Goal: Transaction & Acquisition: Purchase product/service

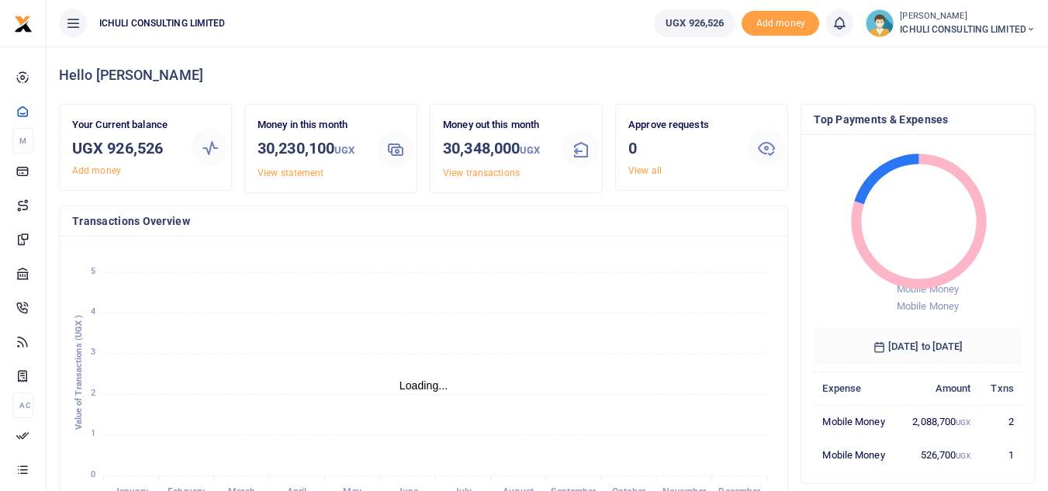
scroll to position [12, 12]
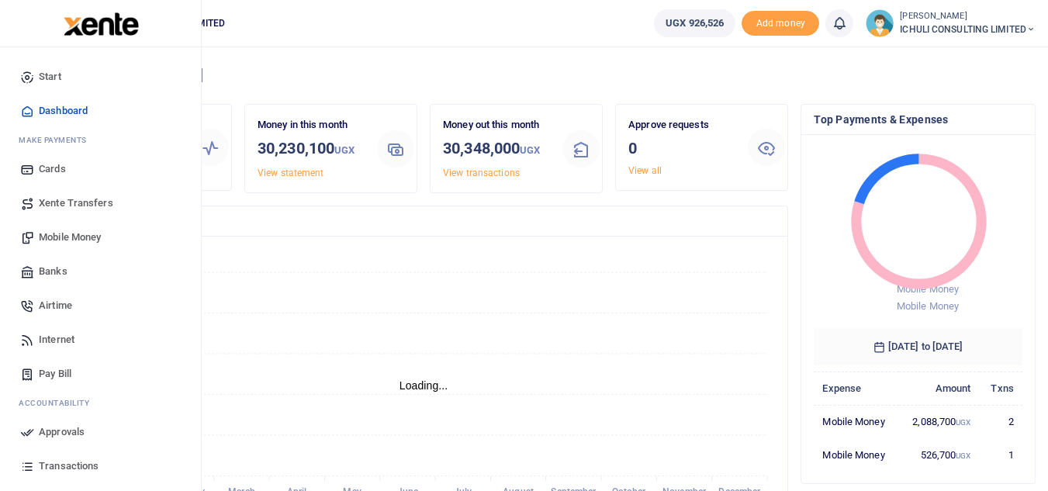
click at [74, 238] on span "Mobile Money" at bounding box center [70, 238] width 62 height 16
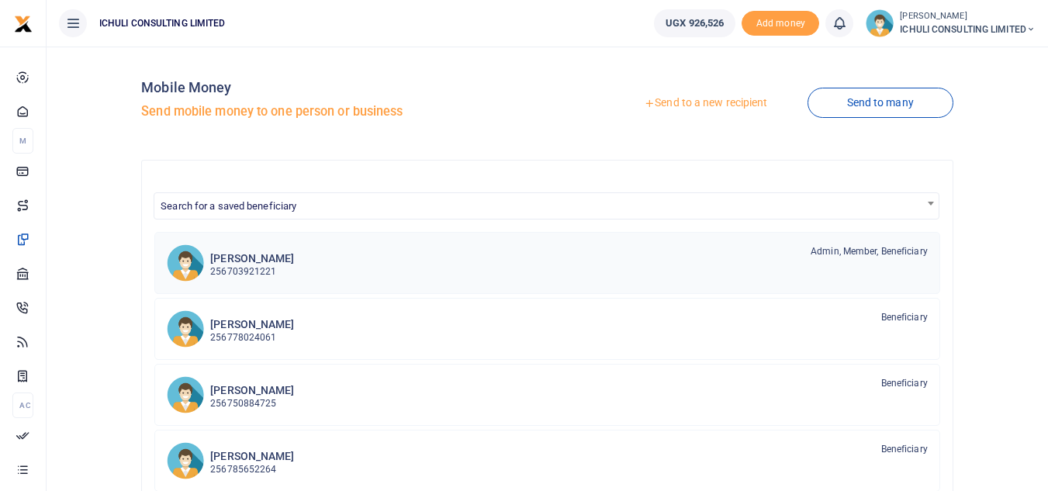
click at [258, 271] on p "256703921221" at bounding box center [252, 272] width 84 height 15
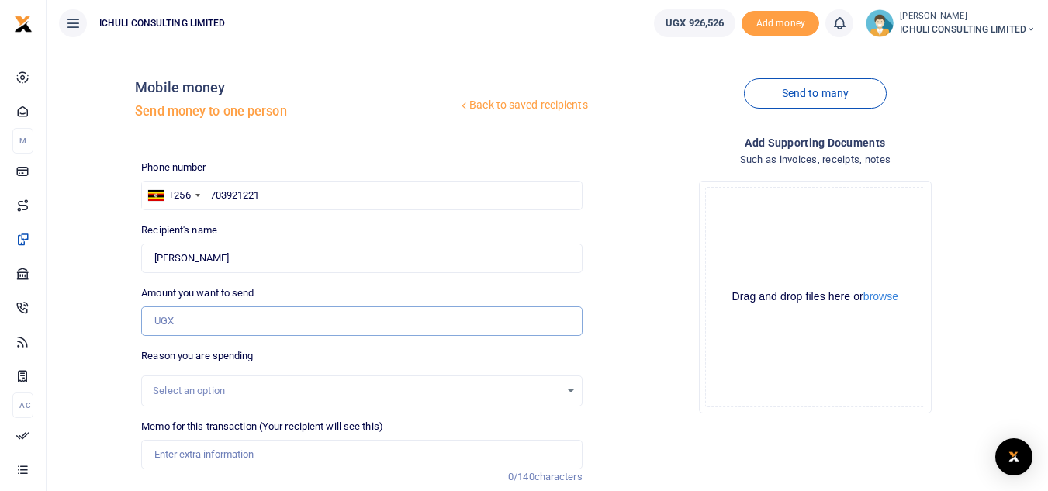
click at [209, 315] on input "Amount you want to send" at bounding box center [361, 320] width 441 height 29
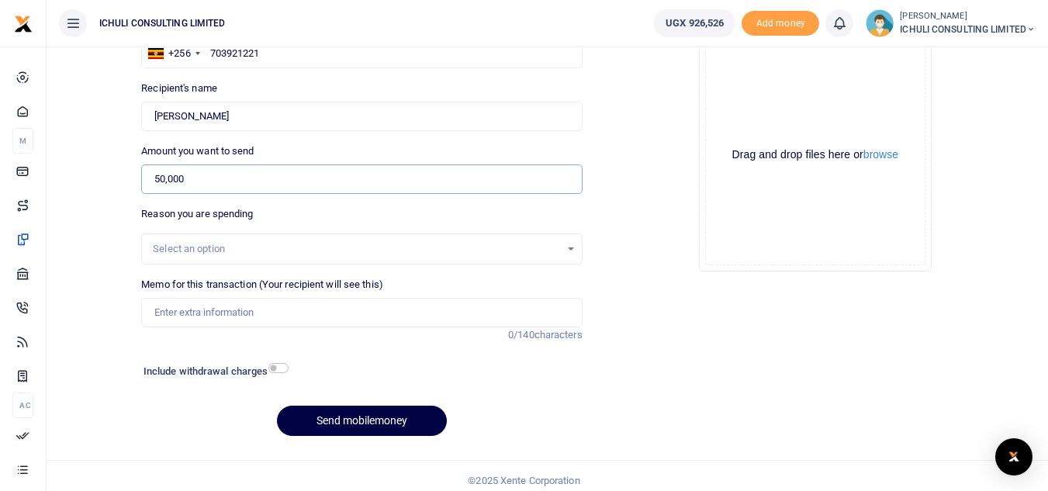
scroll to position [152, 0]
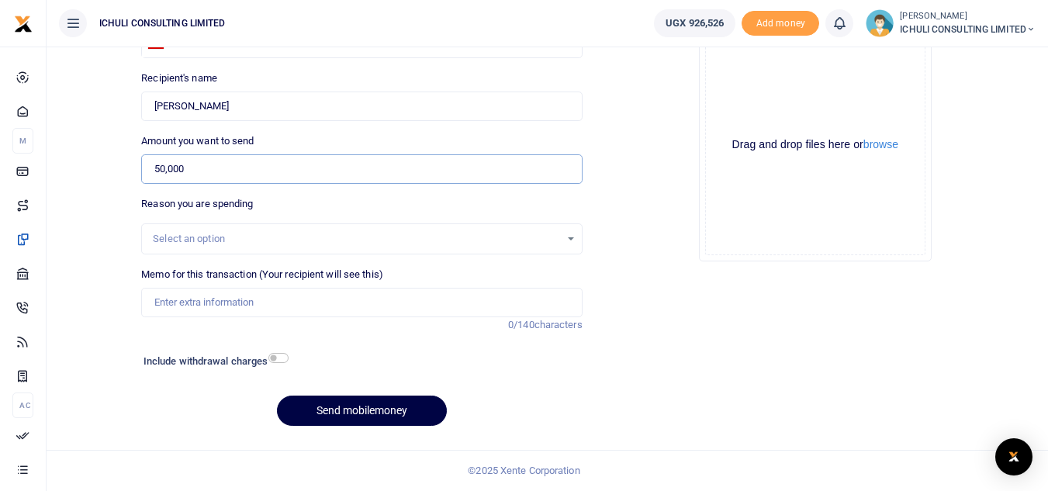
type input "50,000"
click at [574, 238] on div "Select an option" at bounding box center [361, 238] width 439 height 17
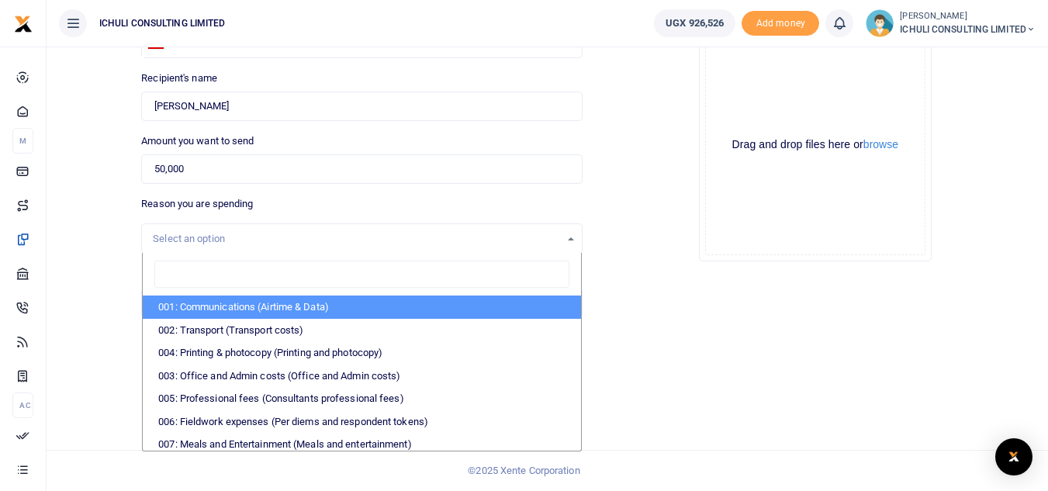
click at [274, 316] on li "001: Communications (Airtime & Data)" at bounding box center [361, 307] width 437 height 23
select select "61"
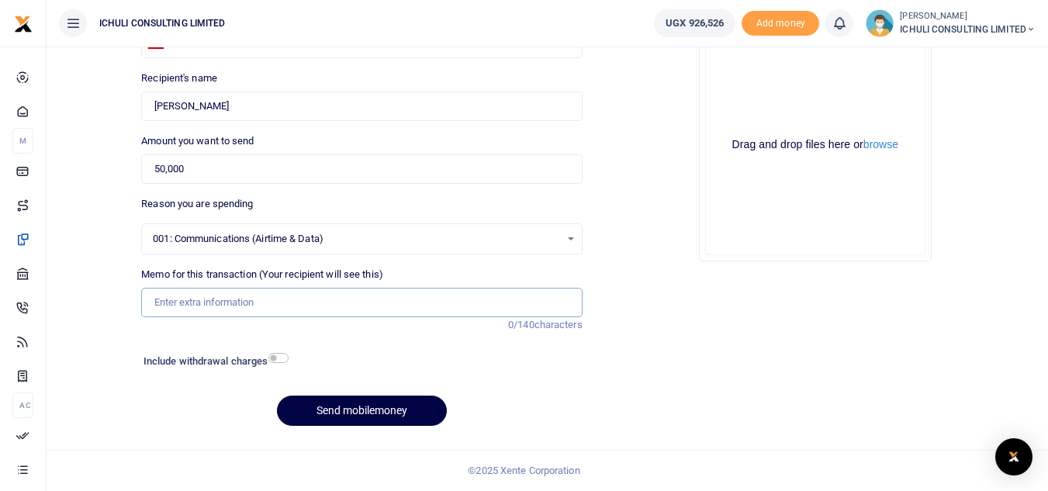
click at [206, 306] on input "Memo for this transaction (Your recipient will see this)" at bounding box center [361, 302] width 441 height 29
type input "Data for Sept"
click at [375, 412] on button "Send mobilemoney" at bounding box center [362, 411] width 170 height 30
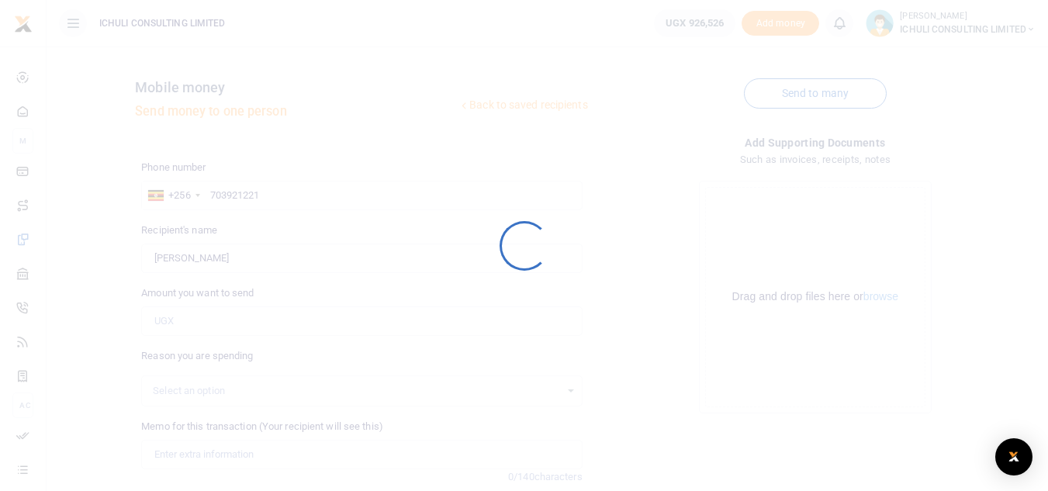
scroll to position [152, 0]
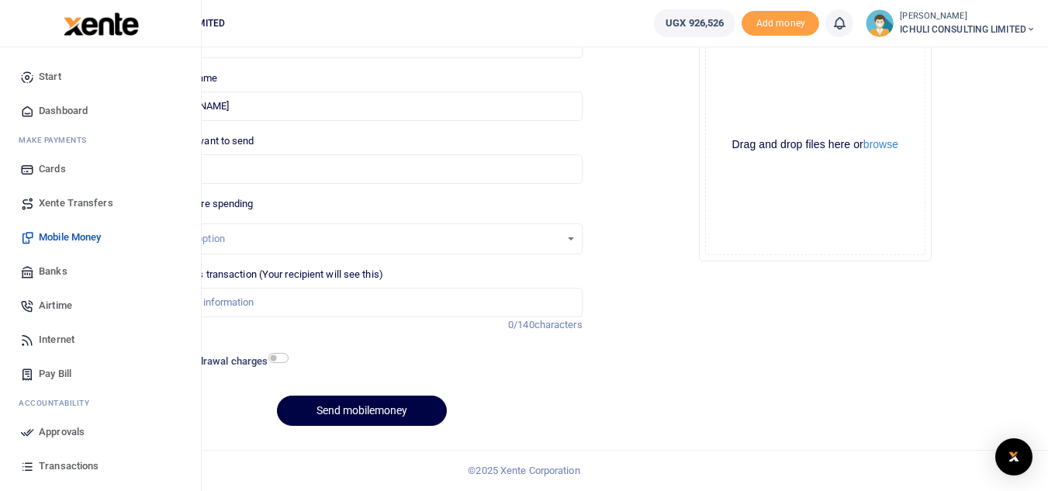
click at [69, 431] on span "Approvals" at bounding box center [62, 432] width 46 height 16
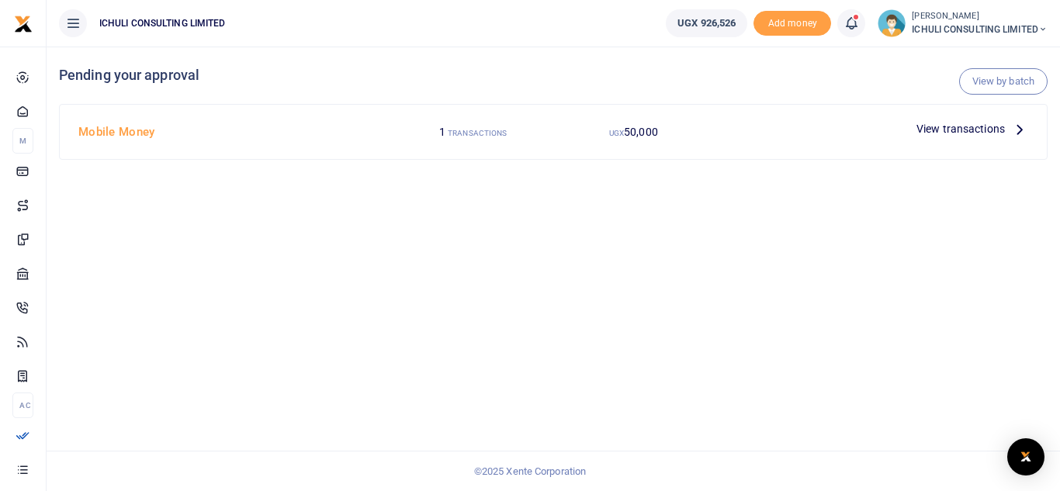
click at [1019, 129] on icon at bounding box center [1019, 128] width 17 height 17
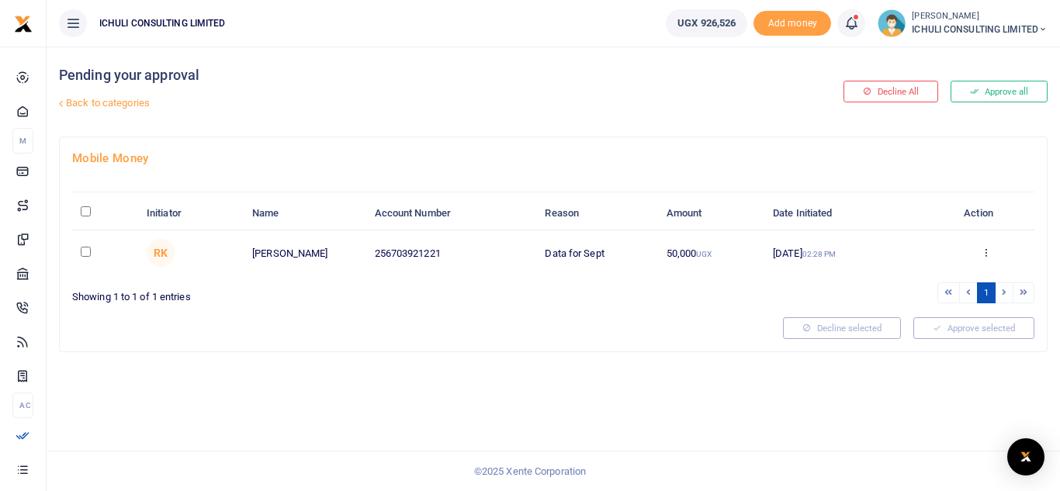
click at [81, 212] on input "\a \a : activate to sort column descending" at bounding box center [86, 211] width 10 height 10
checkbox input "true"
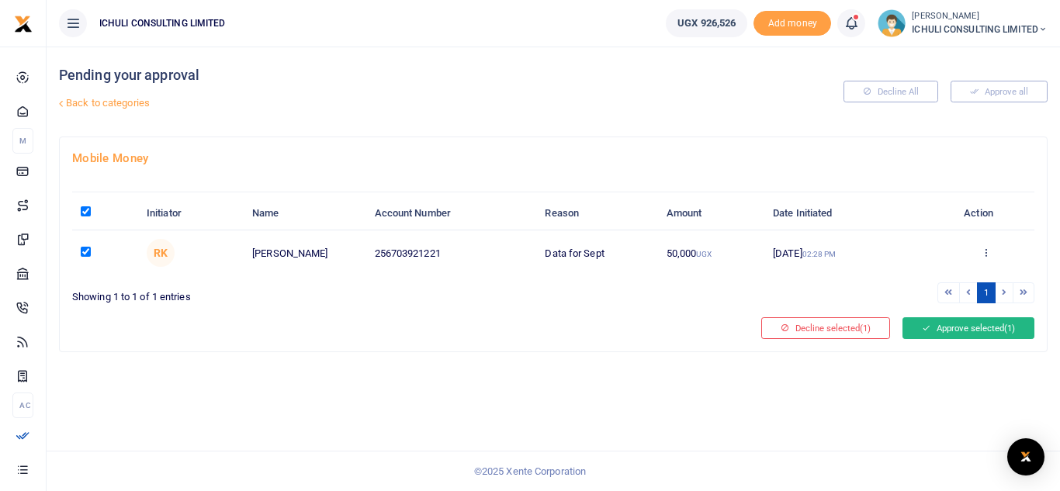
click at [946, 330] on button "Approve selected (1)" at bounding box center [968, 328] width 132 height 22
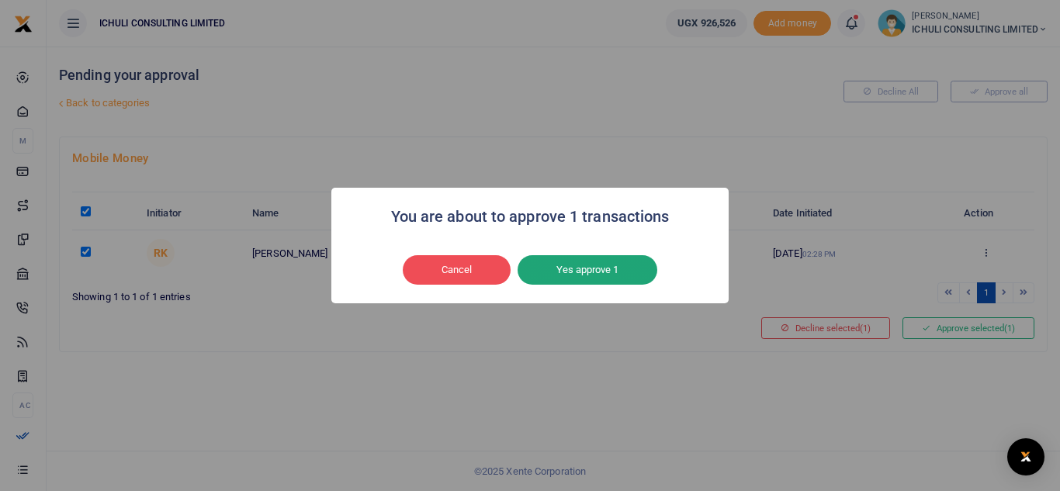
click at [586, 272] on button "Yes approve 1" at bounding box center [587, 269] width 140 height 29
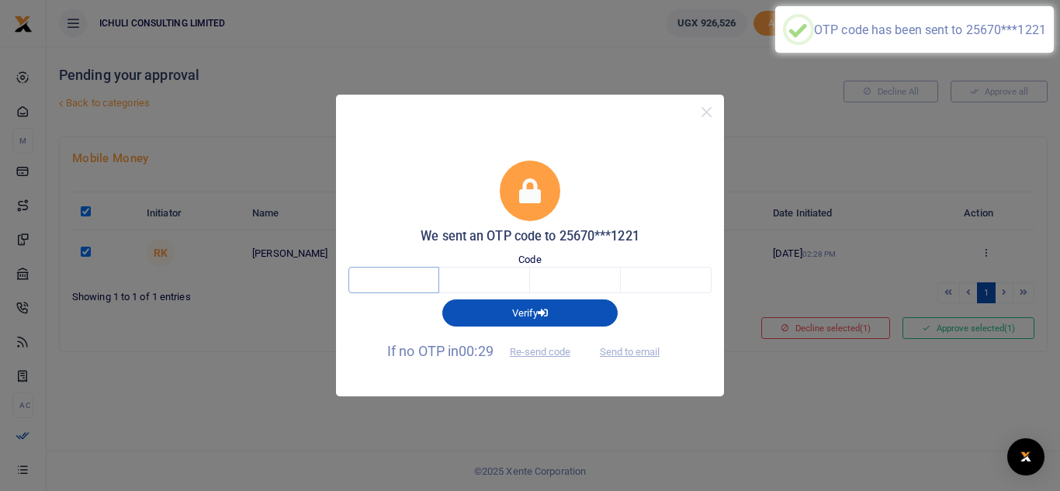
click at [408, 279] on input "text" at bounding box center [393, 280] width 91 height 26
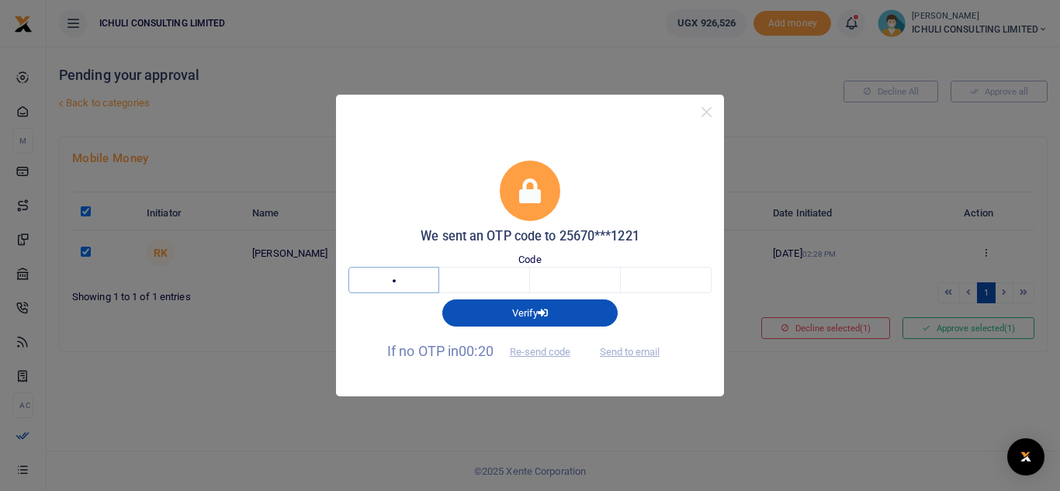
type input "6"
type input "0"
type input "3"
type input "1"
